Goal: Task Accomplishment & Management: Manage account settings

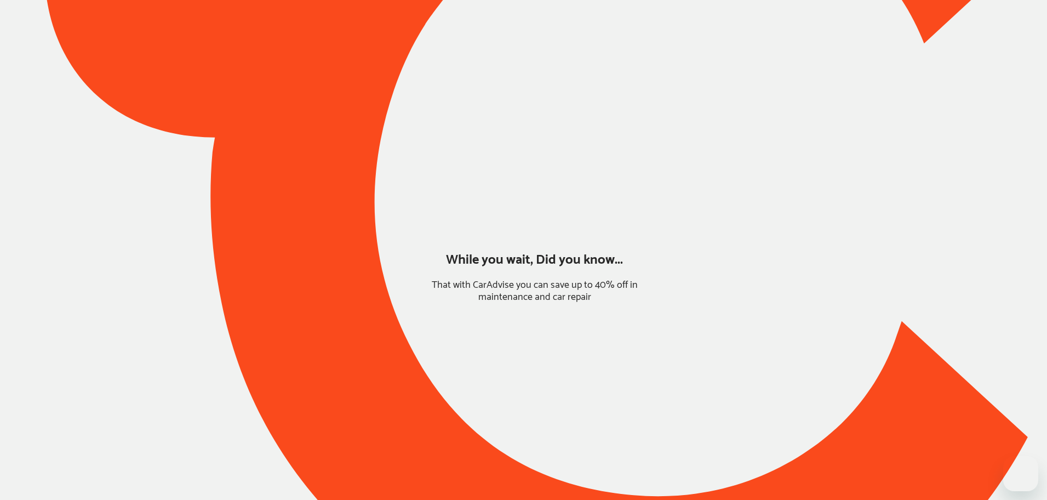
type input "*****"
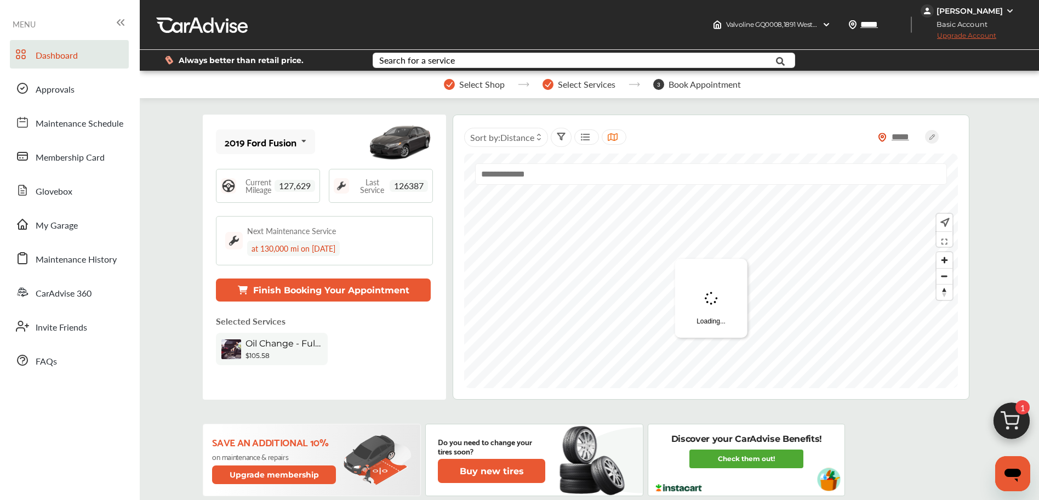
click at [1005, 421] on img at bounding box center [1011, 423] width 53 height 53
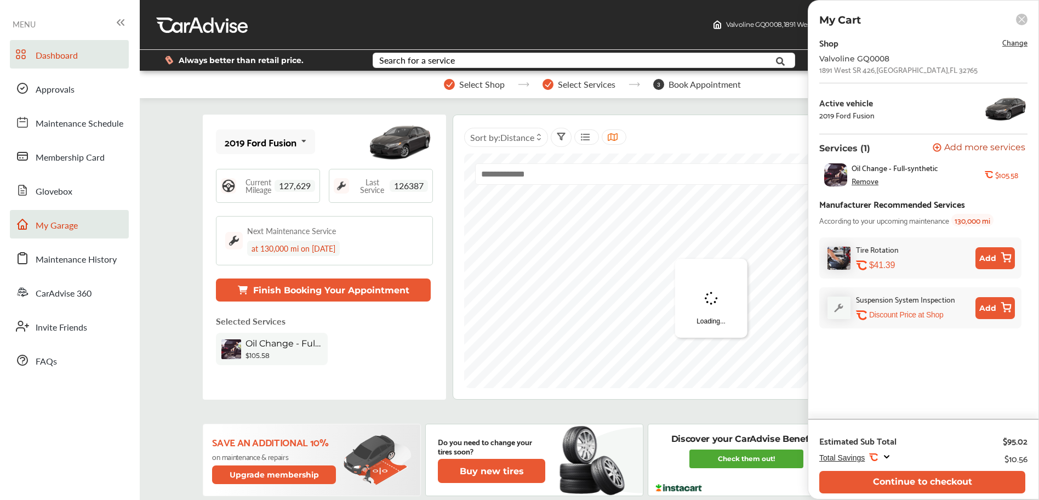
click at [54, 227] on span "My Garage" at bounding box center [57, 226] width 42 height 14
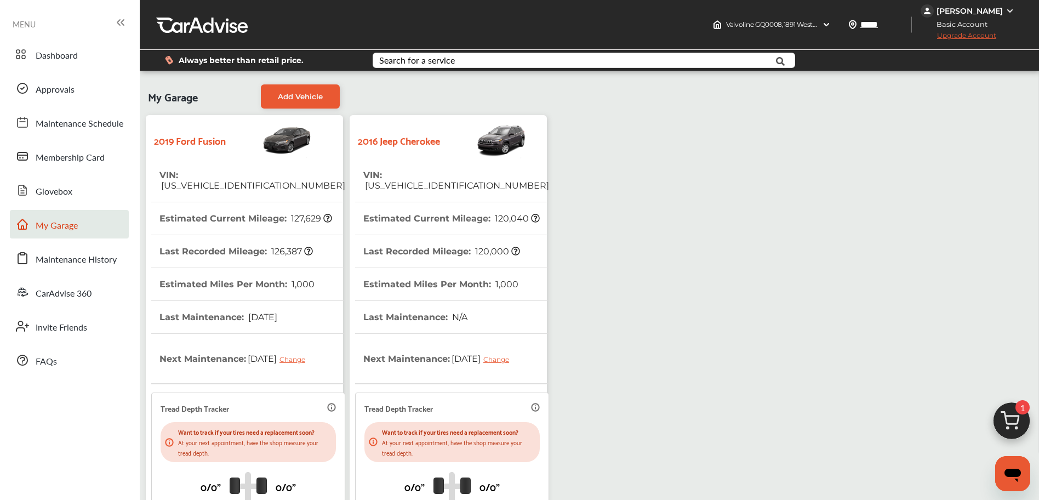
click at [424, 180] on span "1C4PJMDS0GW246763" at bounding box center [456, 185] width 186 height 10
click at [417, 162] on th "VIN : 1C4PJMDS0GW246763" at bounding box center [456, 180] width 186 height 43
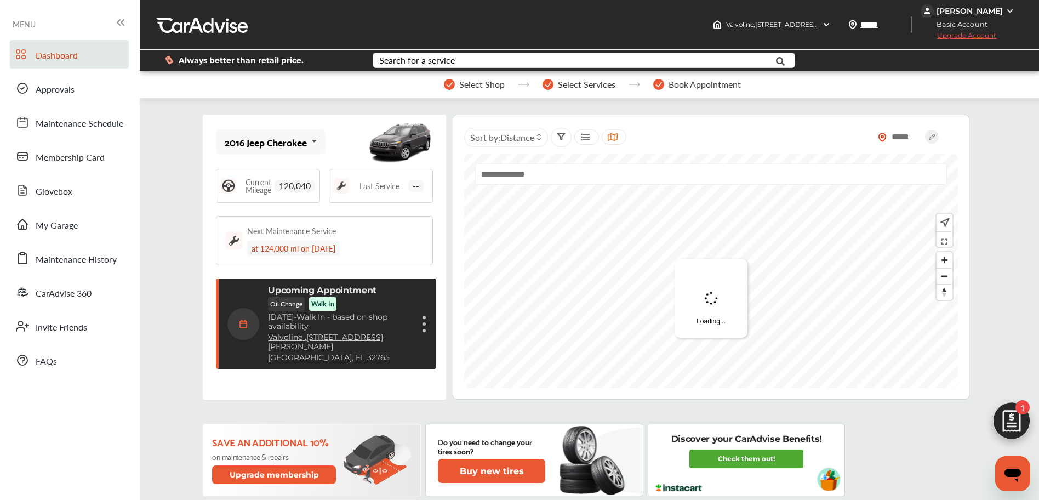
click at [421, 325] on div "Cancel appointment Modify appointment Show details" at bounding box center [424, 324] width 7 height 20
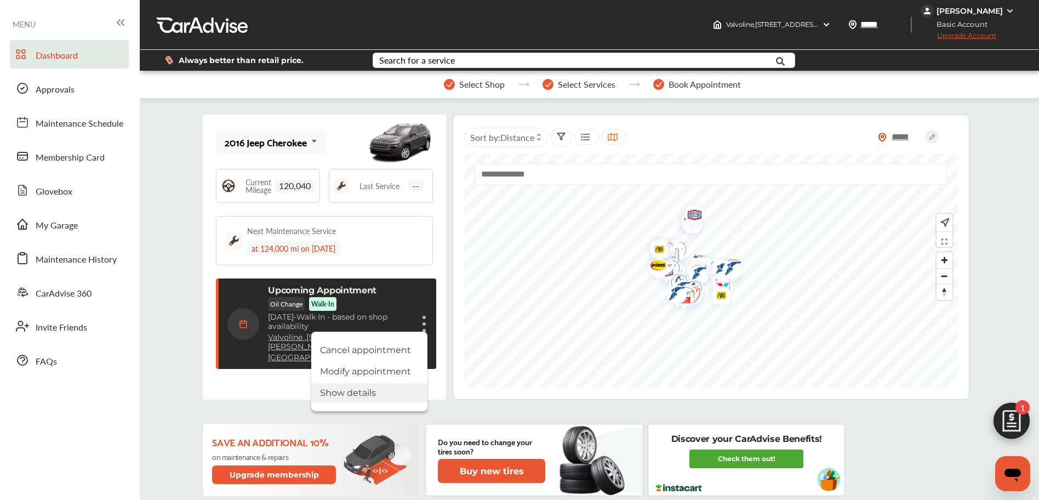
click at [359, 399] on li "Show details" at bounding box center [369, 392] width 116 height 19
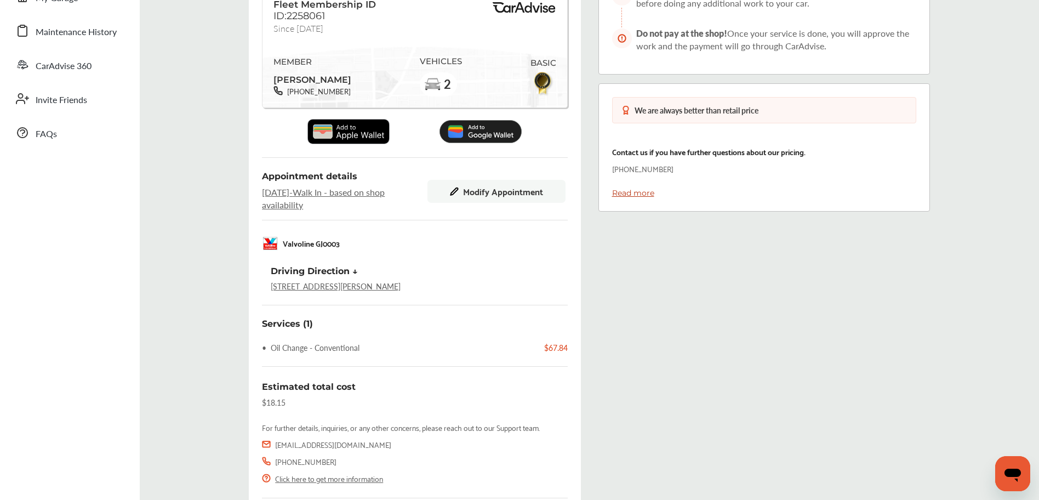
scroll to position [171, 0]
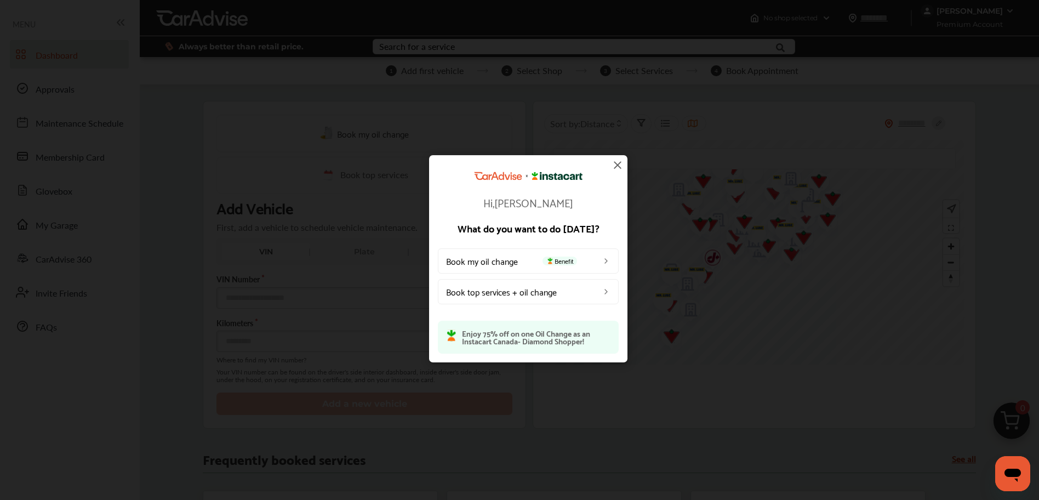
click at [616, 160] on img at bounding box center [617, 164] width 13 height 13
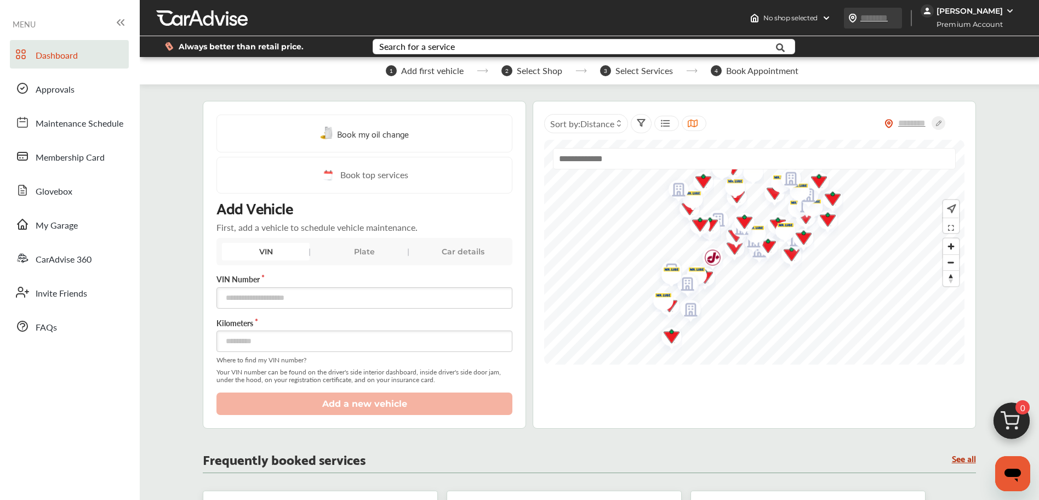
click at [878, 15] on input "text" at bounding box center [885, 18] width 50 height 12
type input "*******"
drag, startPoint x: 888, startPoint y: 16, endPoint x: 853, endPoint y: 13, distance: 34.7
click at [836, 8] on div "No shop selected No shop selected Find a shop ******* [PERSON_NAME] Premium Acc…" at bounding box center [892, 18] width 294 height 36
click at [990, 8] on div "[PERSON_NAME]" at bounding box center [969, 11] width 66 height 10
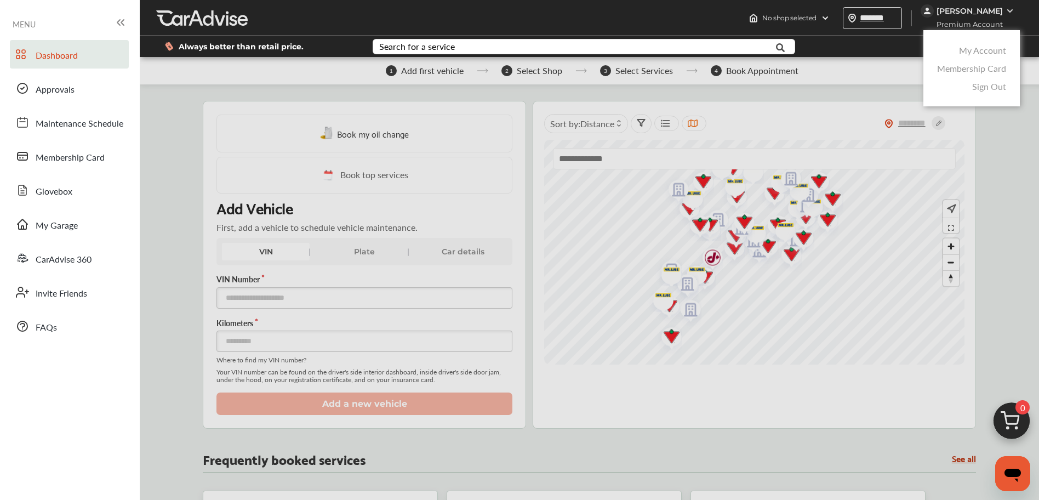
type input "*******"
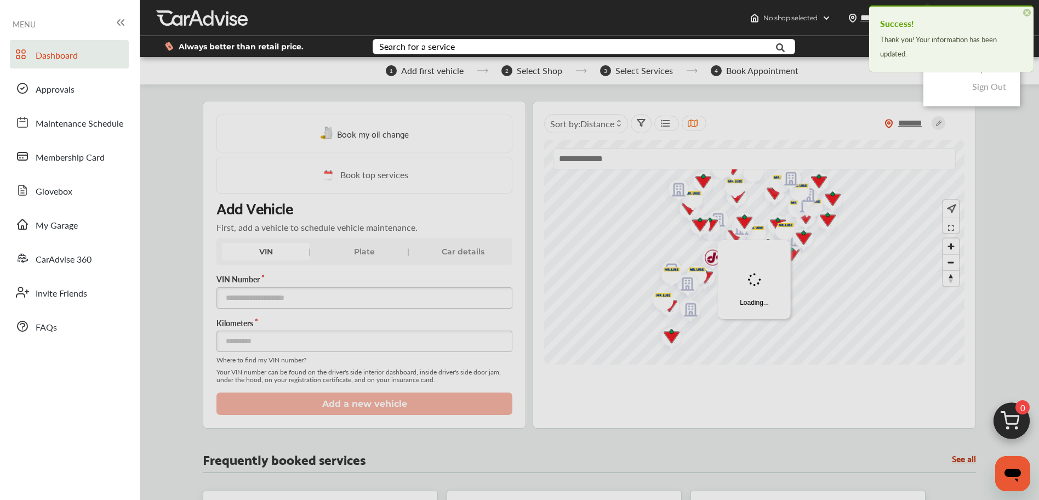
click at [971, 53] on div "Thank you! Your information has been updated." at bounding box center [951, 46] width 142 height 28
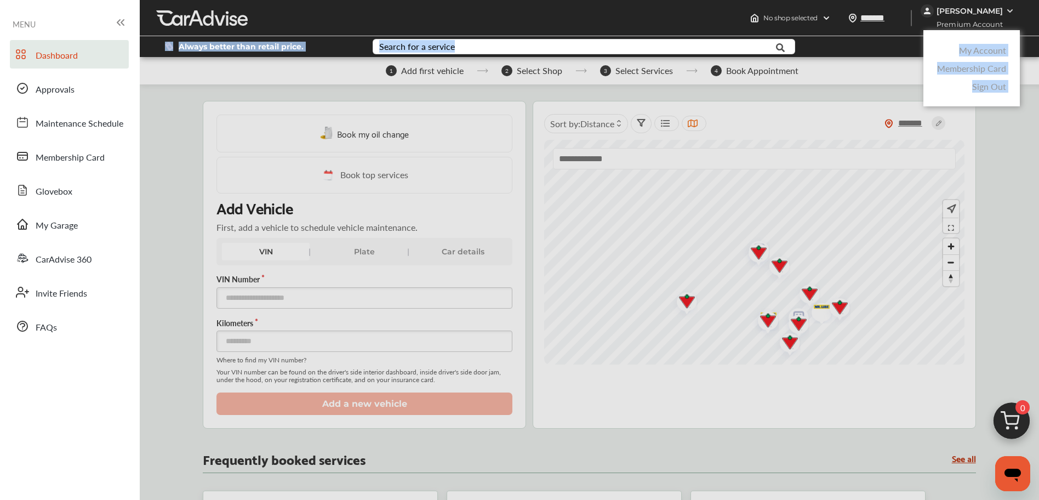
click at [862, 57] on div "No shop selected No shop selected Find a shop ******* [PERSON_NAME] Premium Acc…" at bounding box center [589, 28] width 899 height 57
click at [613, 153] on div at bounding box center [519, 277] width 1039 height 554
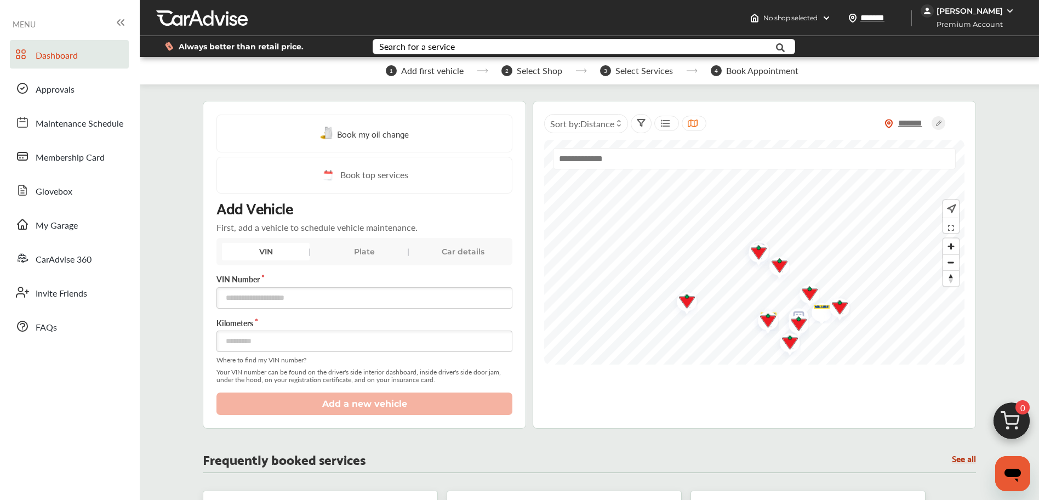
click at [610, 159] on input "text" at bounding box center [754, 158] width 403 height 21
paste input "*******"
click at [756, 255] on img "Map marker" at bounding box center [754, 253] width 29 height 33
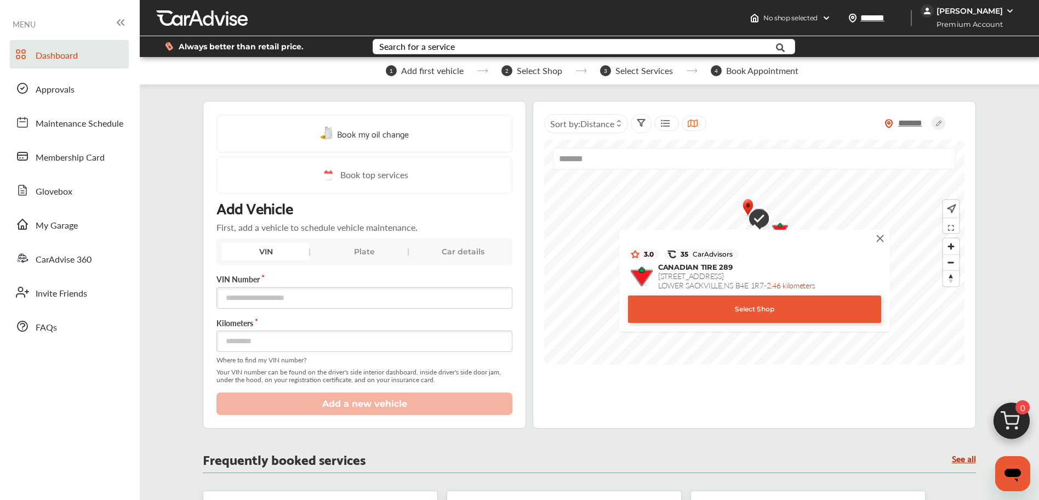
type input "*******"
click at [880, 237] on img at bounding box center [880, 238] width 12 height 12
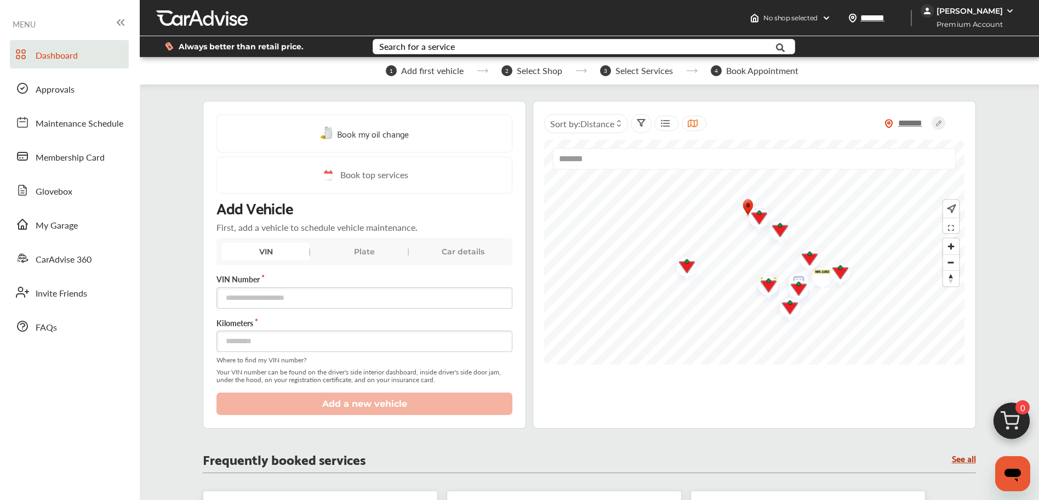
click at [775, 228] on img "Map marker" at bounding box center [776, 231] width 29 height 33
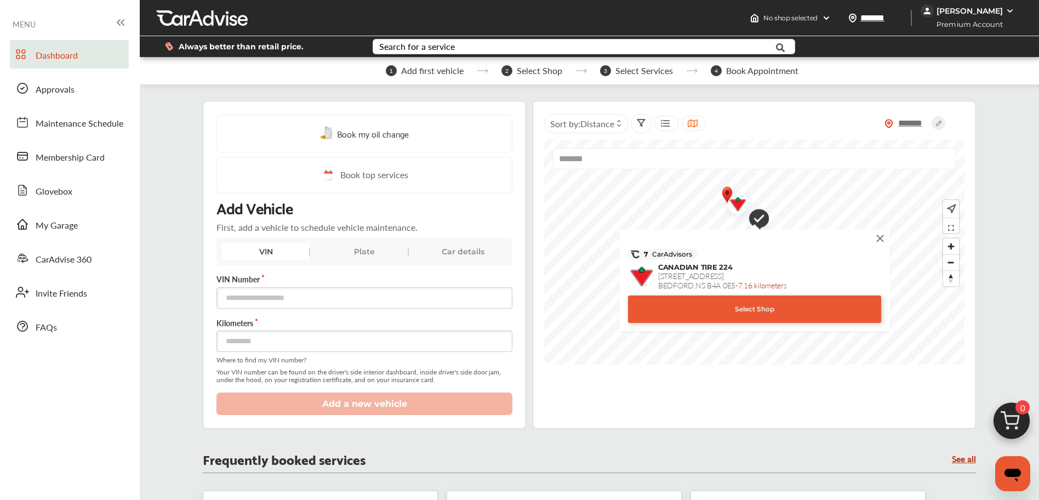
click at [880, 237] on img at bounding box center [880, 238] width 12 height 12
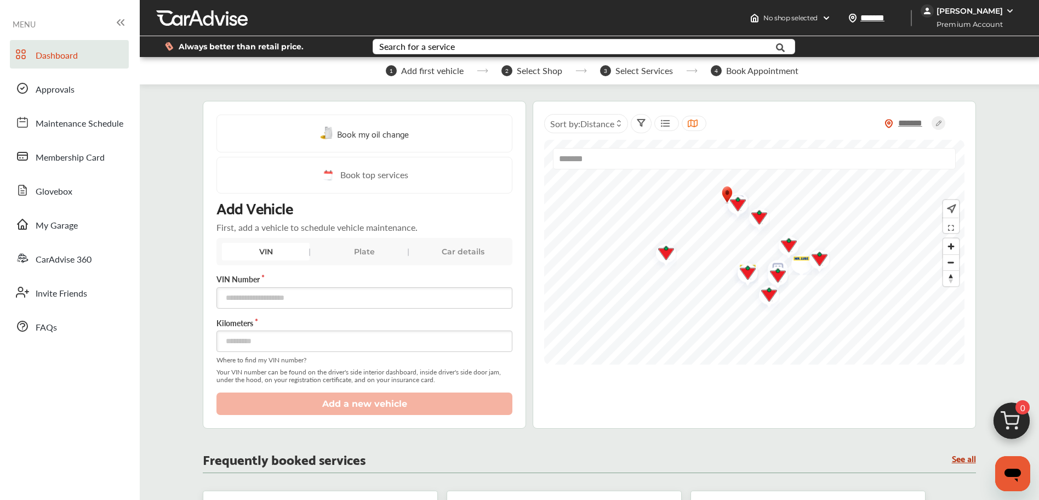
click at [741, 195] on img "Map marker" at bounding box center [733, 205] width 29 height 33
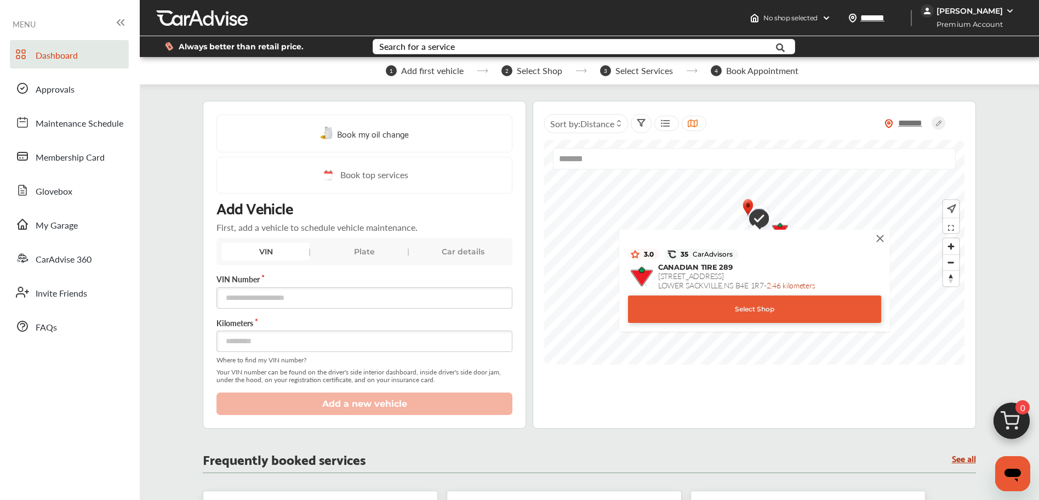
click at [885, 238] on img at bounding box center [880, 238] width 12 height 12
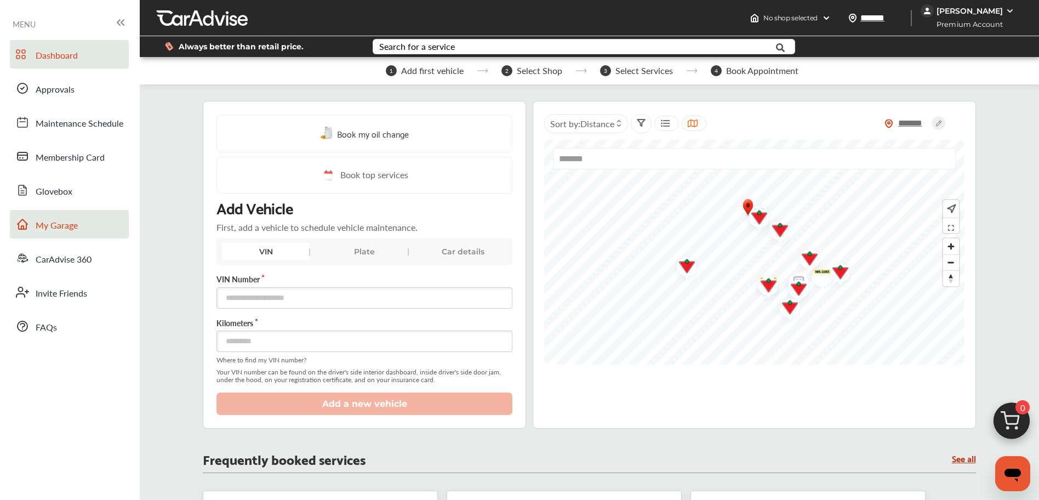
click at [69, 220] on span "My Garage" at bounding box center [57, 226] width 42 height 14
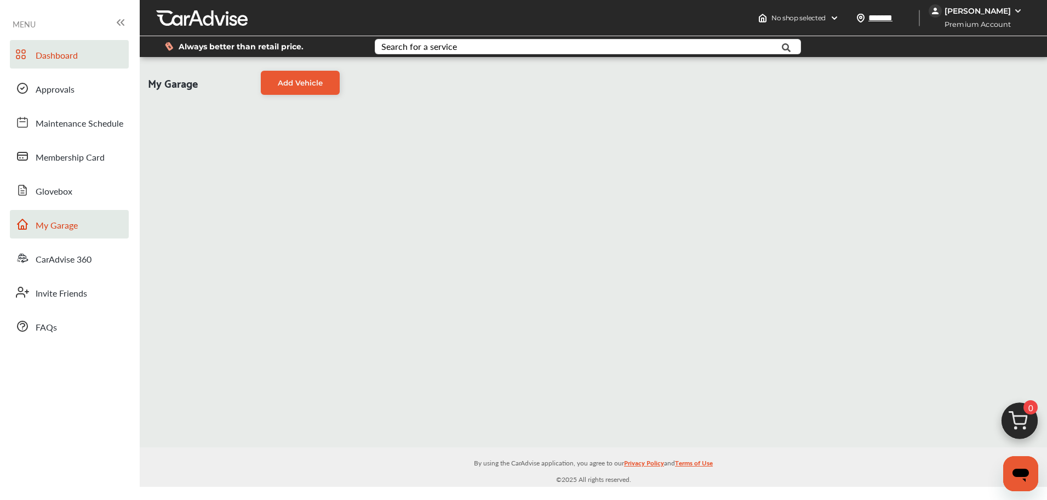
click at [87, 52] on link "Dashboard" at bounding box center [69, 54] width 119 height 28
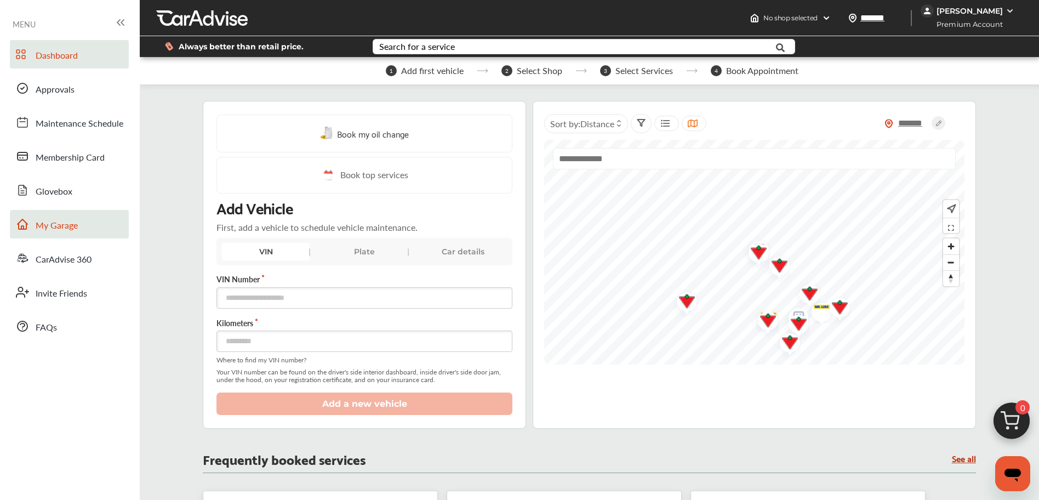
click at [64, 233] on link "My Garage" at bounding box center [69, 224] width 119 height 28
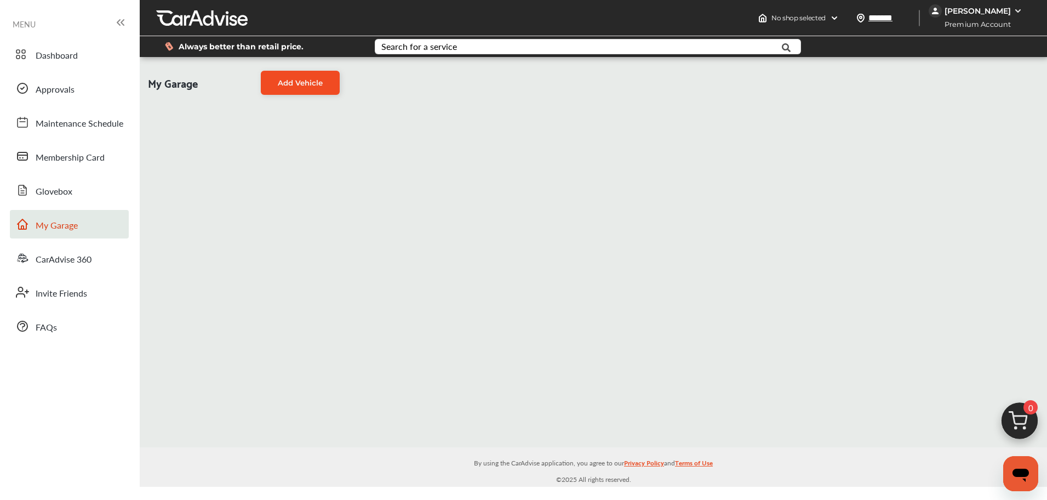
click at [282, 85] on span "Add Vehicle" at bounding box center [300, 82] width 45 height 9
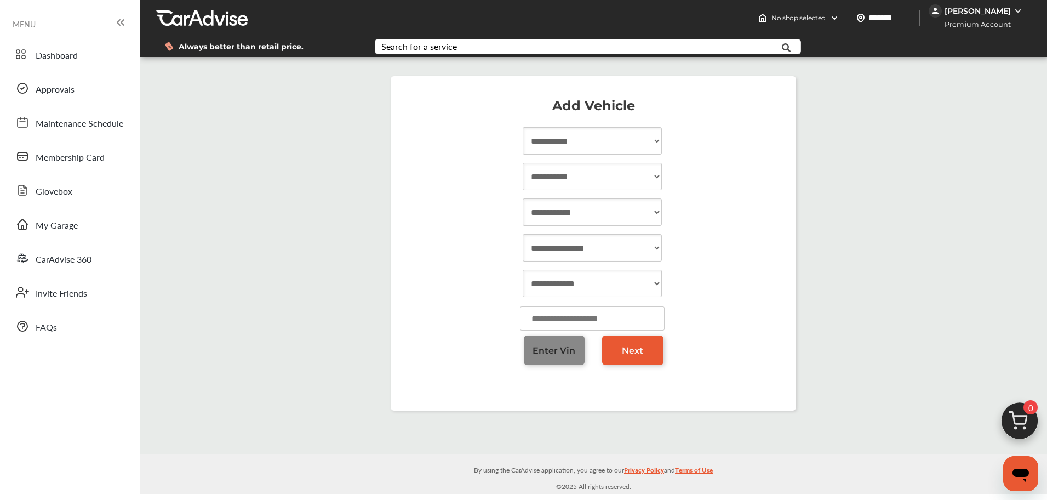
click at [546, 349] on span "Enter Vin" at bounding box center [554, 350] width 43 height 10
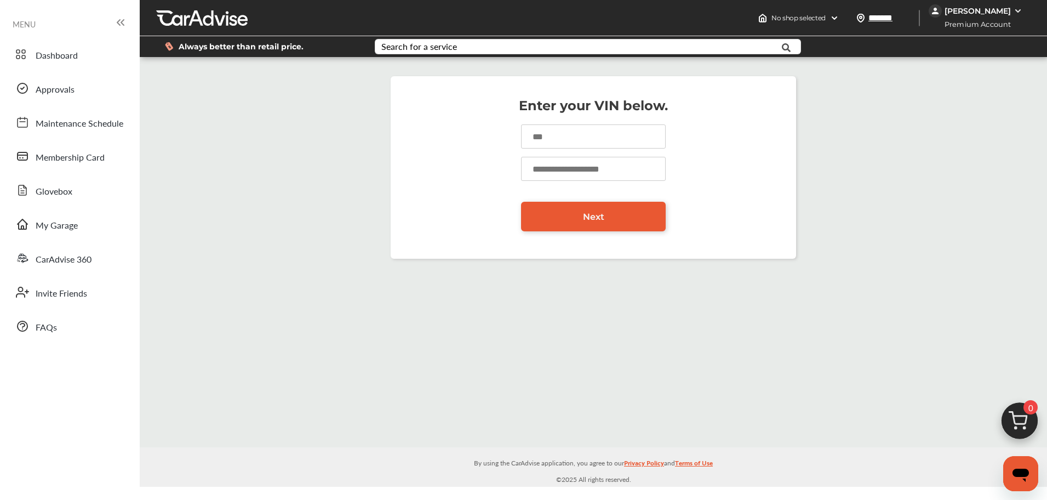
click at [1021, 416] on img at bounding box center [1019, 423] width 53 height 53
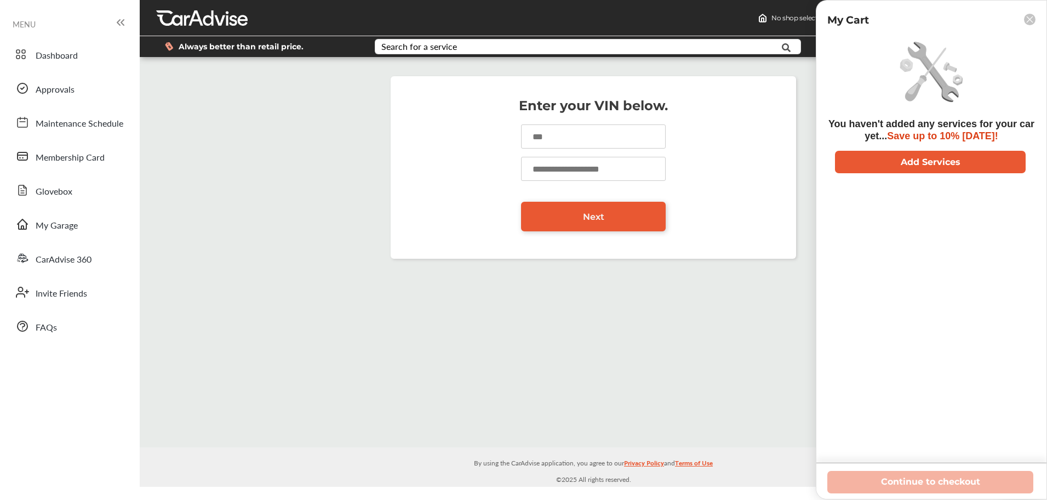
click at [1027, 19] on rect at bounding box center [1030, 20] width 12 height 12
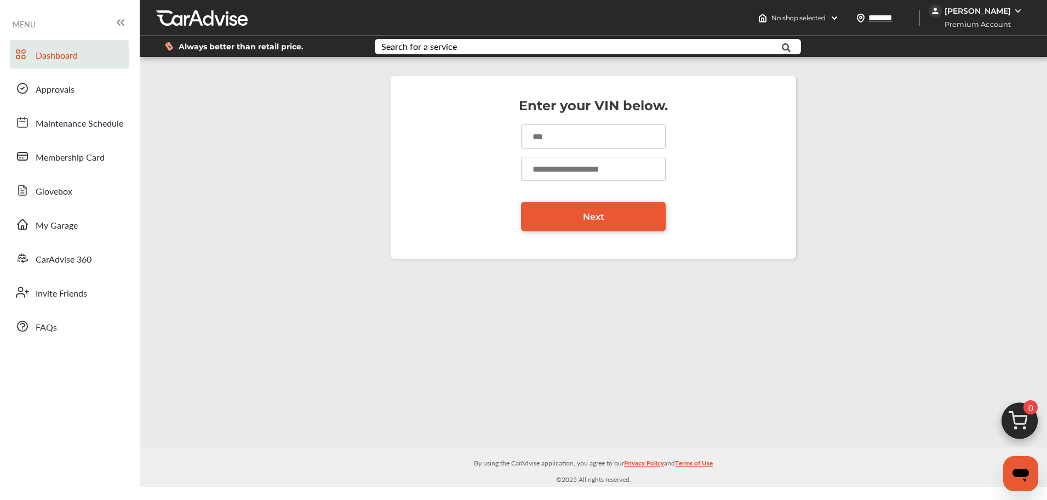
click at [61, 65] on link "Dashboard" at bounding box center [69, 54] width 119 height 28
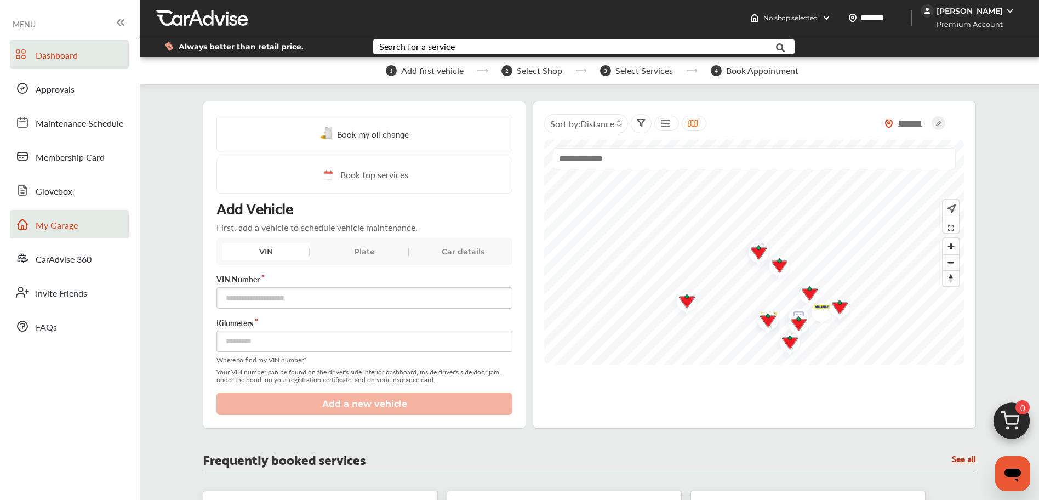
click at [49, 219] on span "My Garage" at bounding box center [57, 226] width 42 height 14
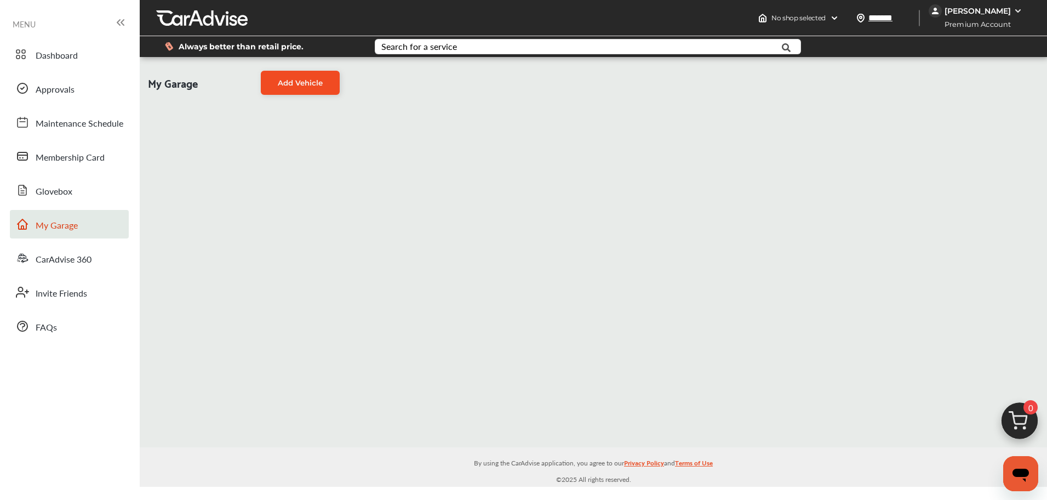
click at [305, 85] on span "Add Vehicle" at bounding box center [300, 82] width 45 height 9
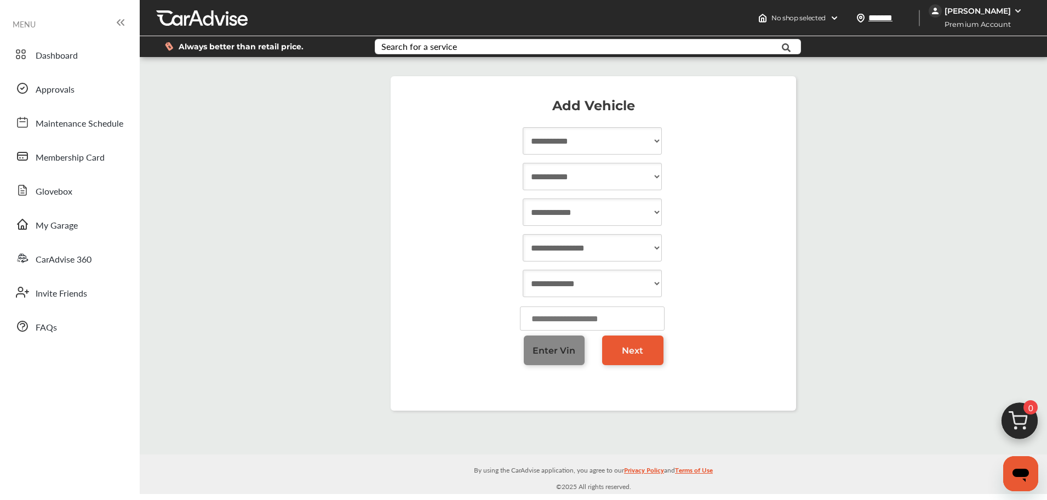
click at [544, 345] on span "Enter Vin" at bounding box center [554, 350] width 43 height 10
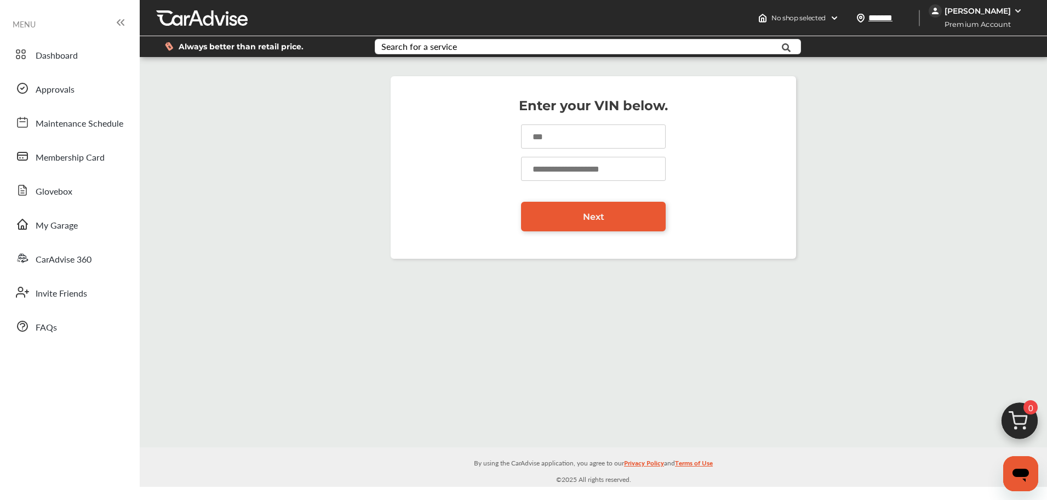
click at [566, 131] on input at bounding box center [593, 136] width 145 height 24
